Goal: Information Seeking & Learning: Learn about a topic

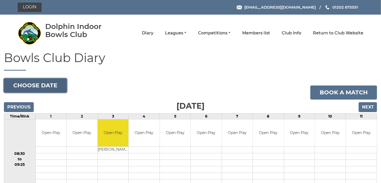
click at [53, 85] on button "Choose date" at bounding box center [35, 85] width 63 height 14
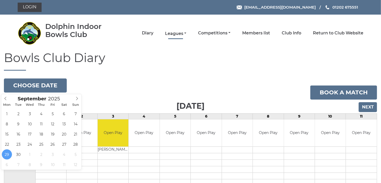
click at [182, 34] on link "Leagues" at bounding box center [175, 34] width 21 height 6
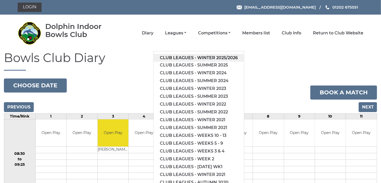
click at [199, 55] on link "Club leagues - Winter 2025/2026" at bounding box center [199, 58] width 90 height 8
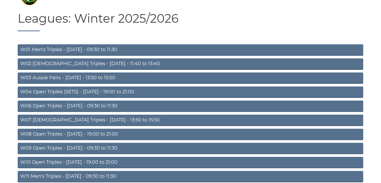
scroll to position [73, 0]
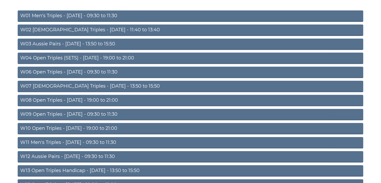
click at [86, 46] on link "W03 Aussie Pairs - Monday - 13:50 to 15:50" at bounding box center [191, 43] width 346 height 11
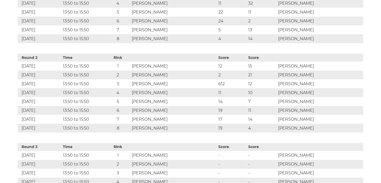
scroll to position [329, 0]
